Goal: Navigation & Orientation: Go to known website

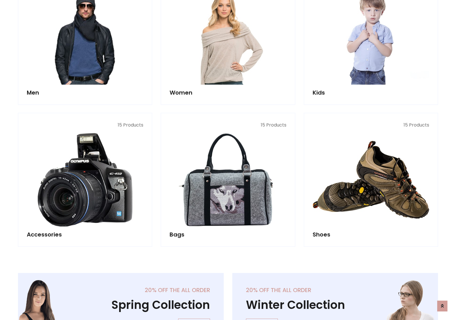
scroll to position [191, 0]
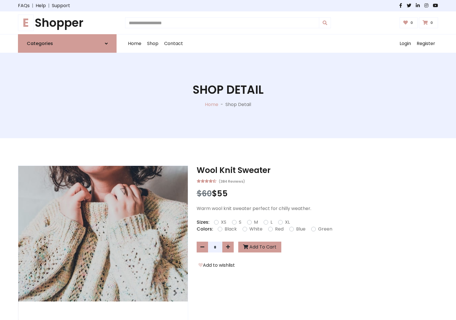
click at [67, 23] on h1 "E Shopper" at bounding box center [67, 23] width 99 height 14
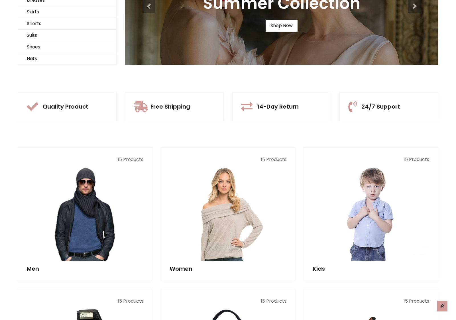
scroll to position [55, 0]
